Goal: Information Seeking & Learning: Learn about a topic

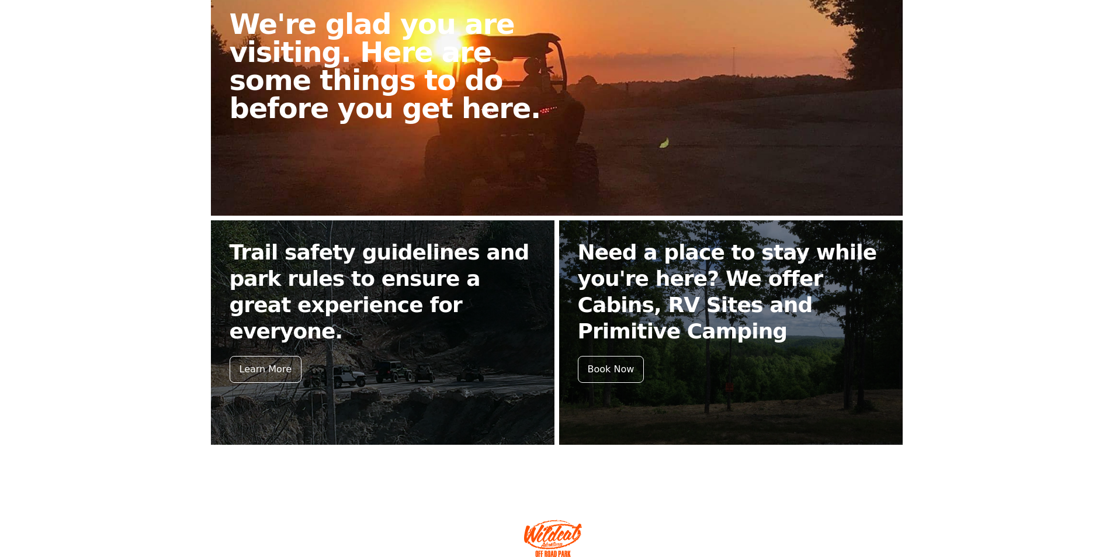
scroll to position [351, 0]
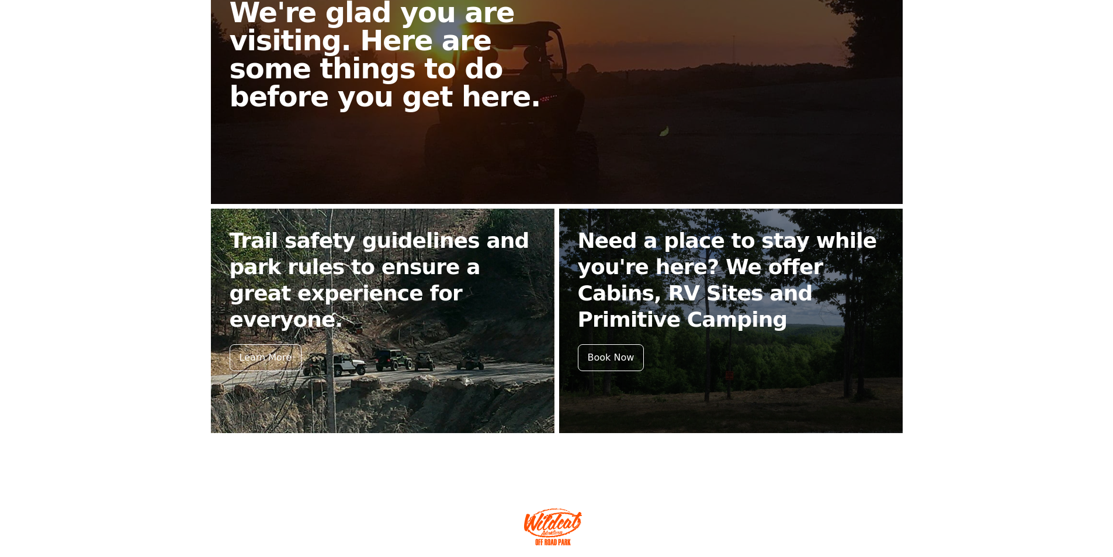
click at [406, 352] on link "Trail safety guidelines and park rules to ensure a great experience for everyon…" at bounding box center [383, 321] width 344 height 224
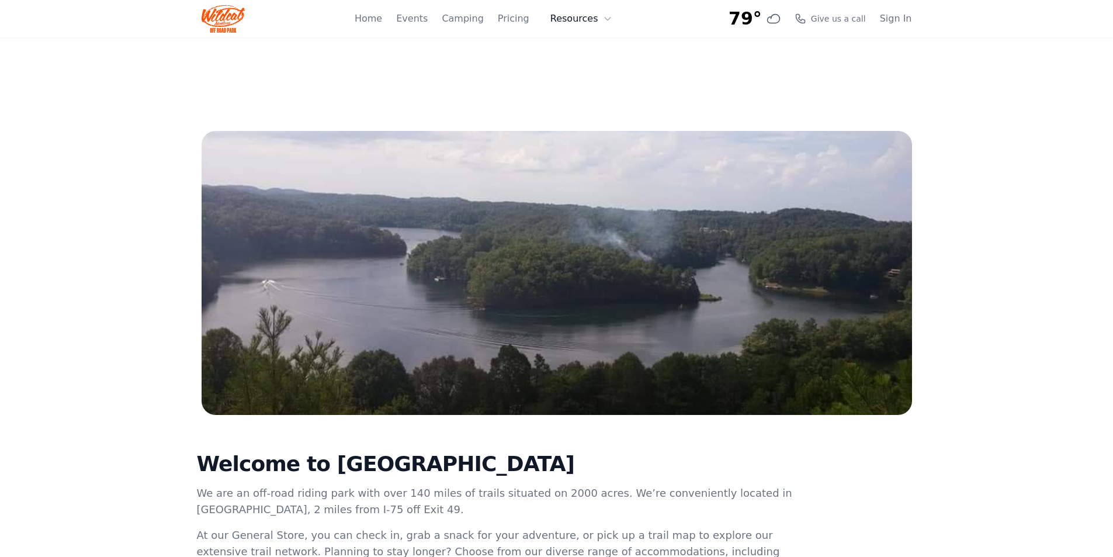
click at [570, 16] on button "Resources" at bounding box center [581, 18] width 76 height 23
click at [368, 16] on div "79° 7-Day Forecast Wed 69° 86° Thu 68° 89° Fri 68° 90° Sat 72° 91° Sun 70° 95° …" at bounding box center [557, 18] width 711 height 37
click at [373, 16] on link "Home" at bounding box center [368, 19] width 27 height 14
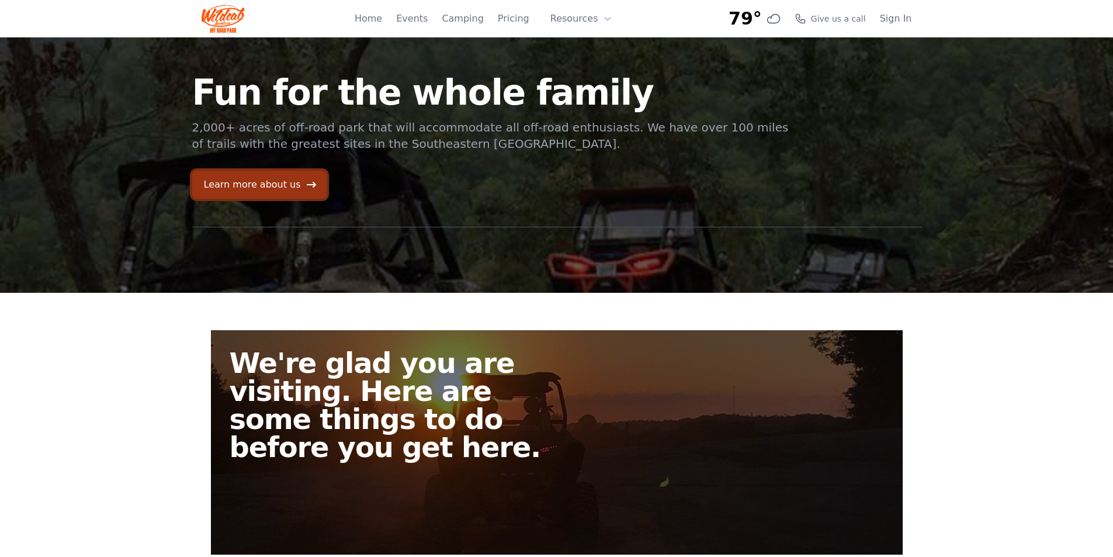
click at [276, 184] on link "Learn more about us" at bounding box center [259, 185] width 134 height 28
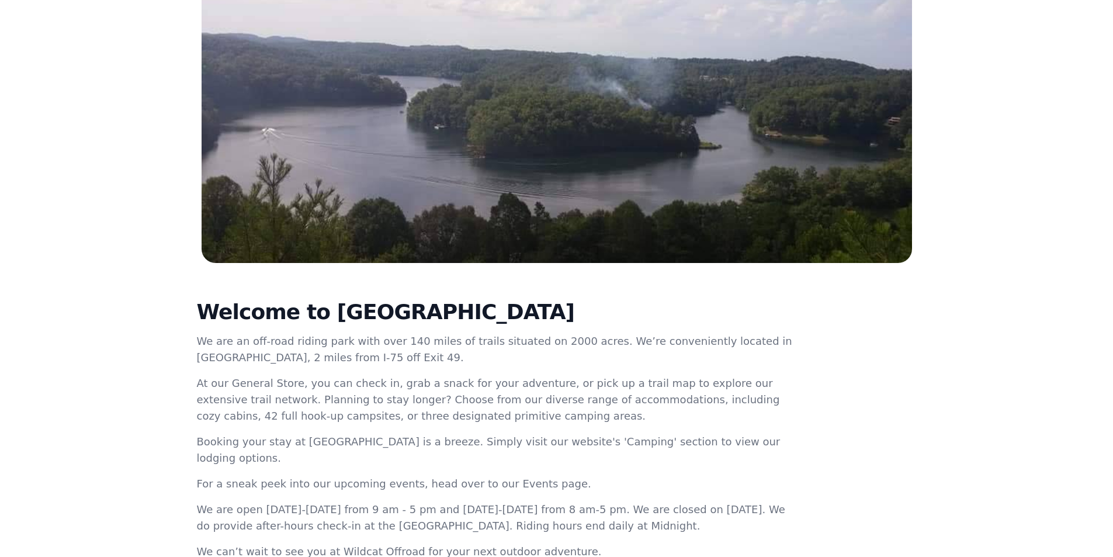
scroll to position [311, 0]
